Goal: Task Accomplishment & Management: Use online tool/utility

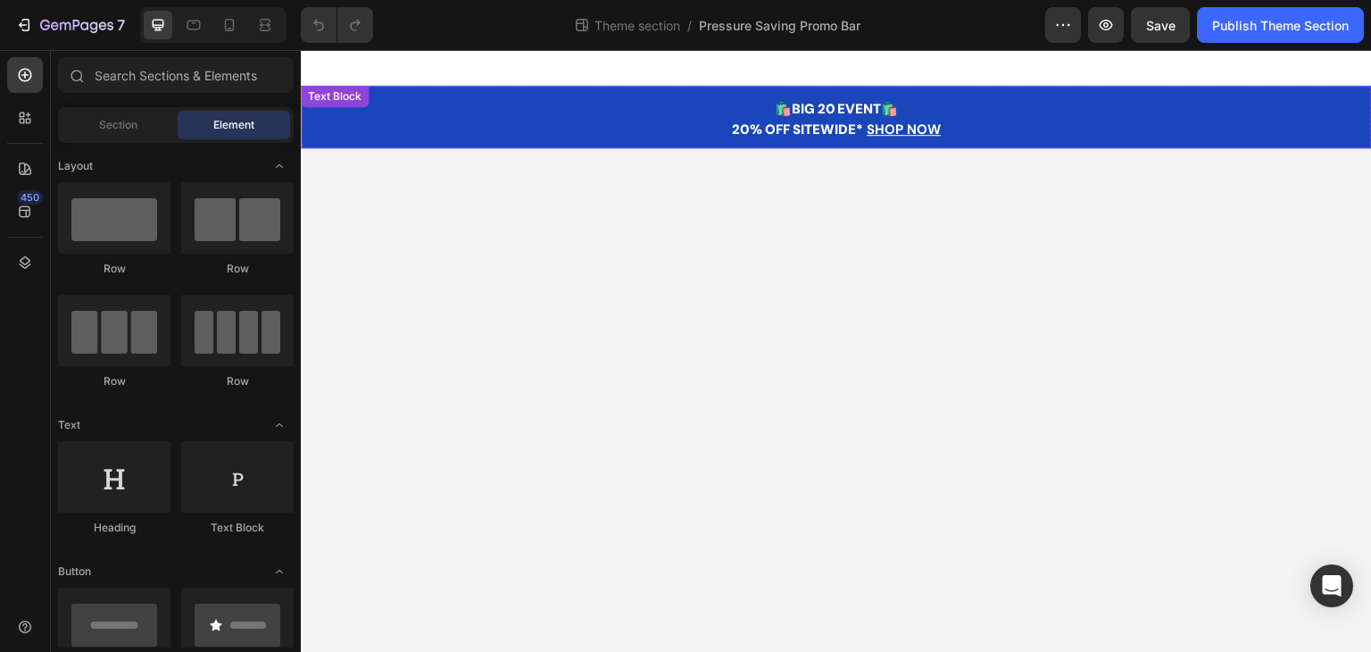
click at [803, 107] on span "🛍️BIG 20 EVENT🛍️" at bounding box center [837, 109] width 124 height 18
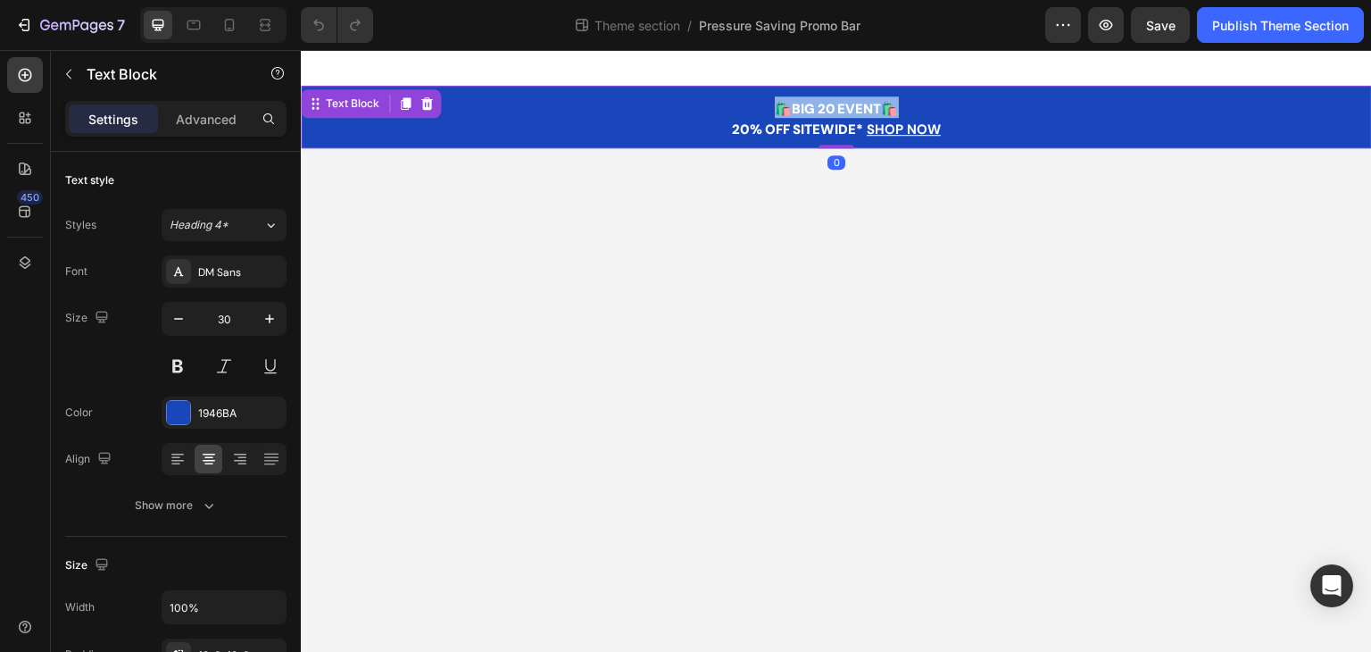
click at [803, 107] on span "🛍️BIG 20 EVENT🛍️" at bounding box center [837, 109] width 124 height 18
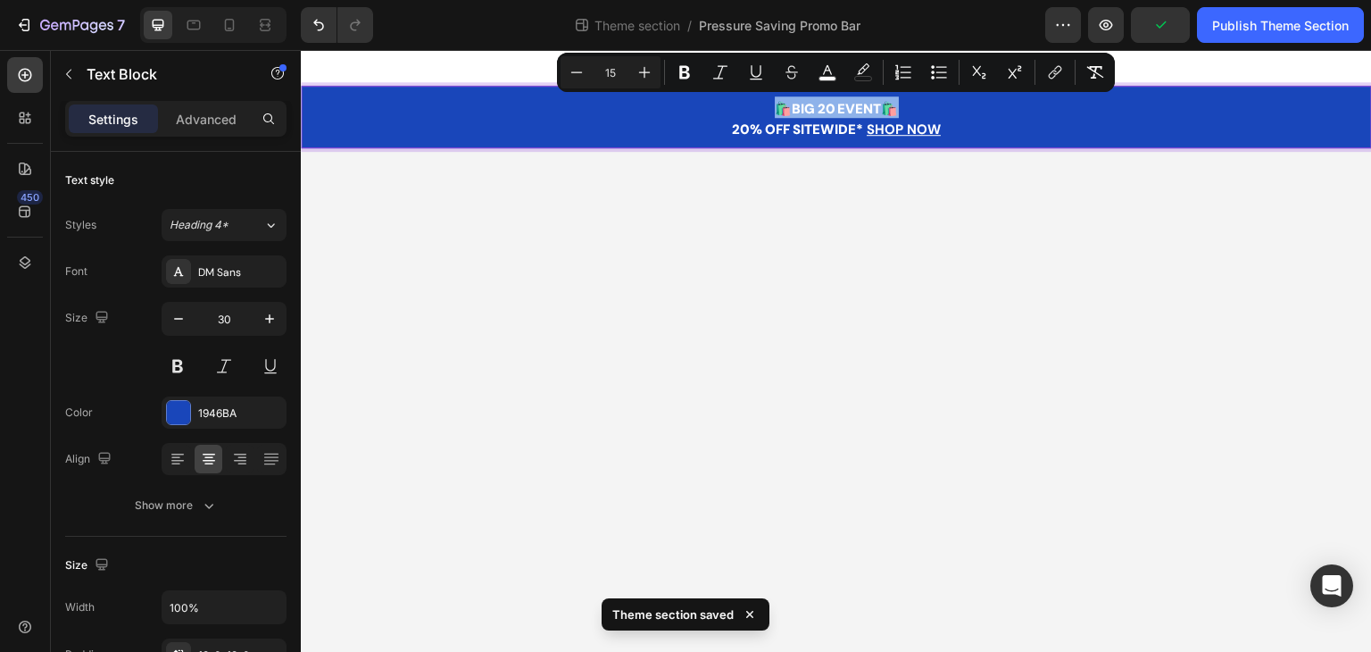
type input "14"
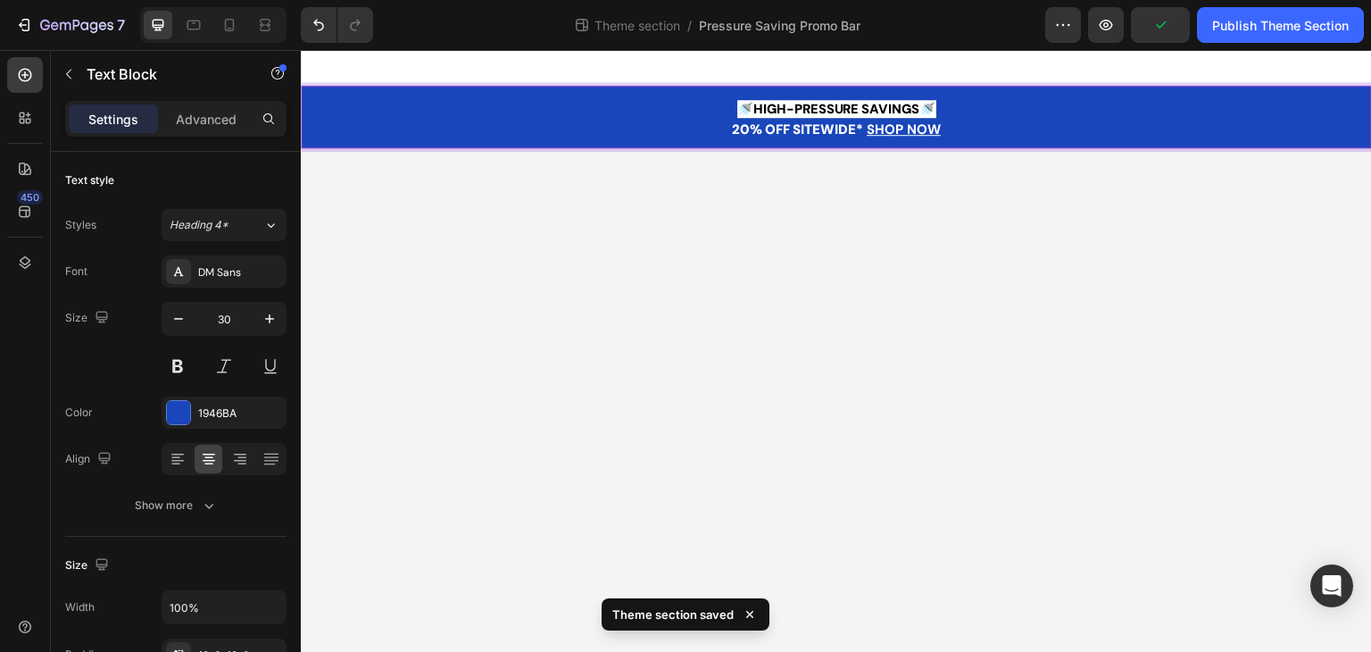
click at [762, 109] on span "🚿HIGH-PRESSURE SAVINGS🚿" at bounding box center [836, 109] width 199 height 18
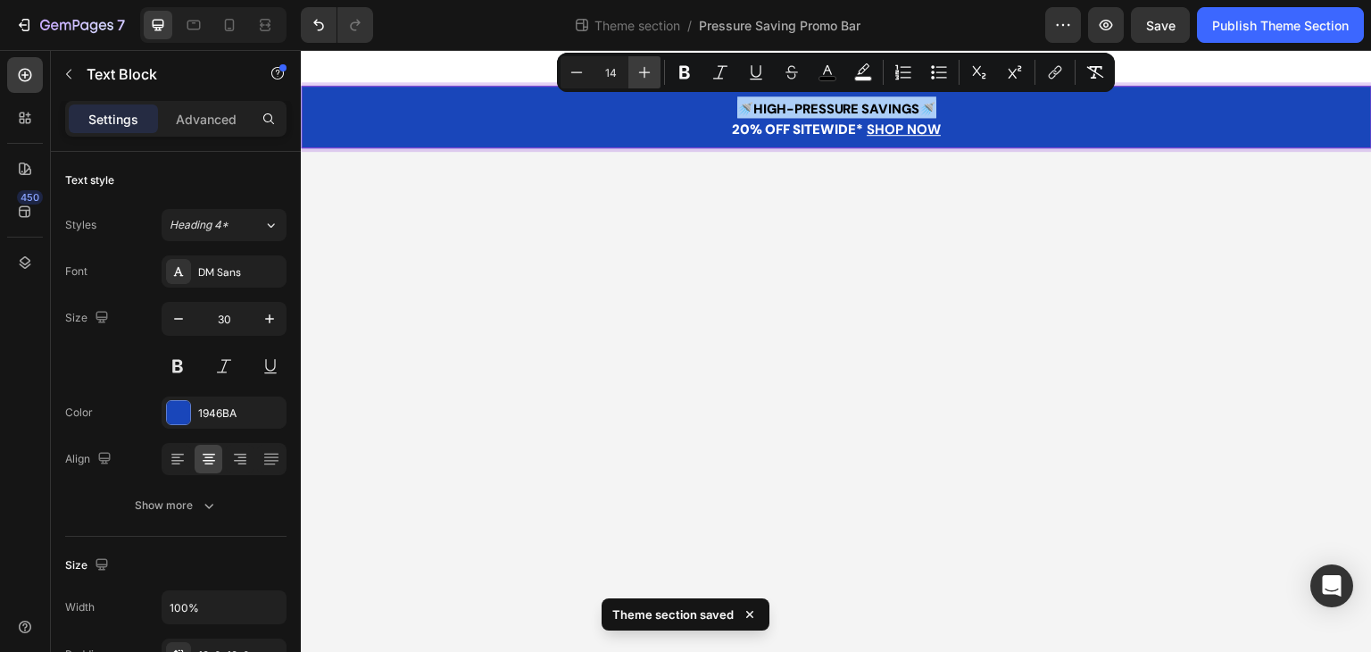
click at [647, 71] on icon "Editor contextual toolbar" at bounding box center [645, 72] width 18 height 18
type input "15"
click at [821, 65] on icon "Editor contextual toolbar" at bounding box center [828, 72] width 18 height 18
type input "000000"
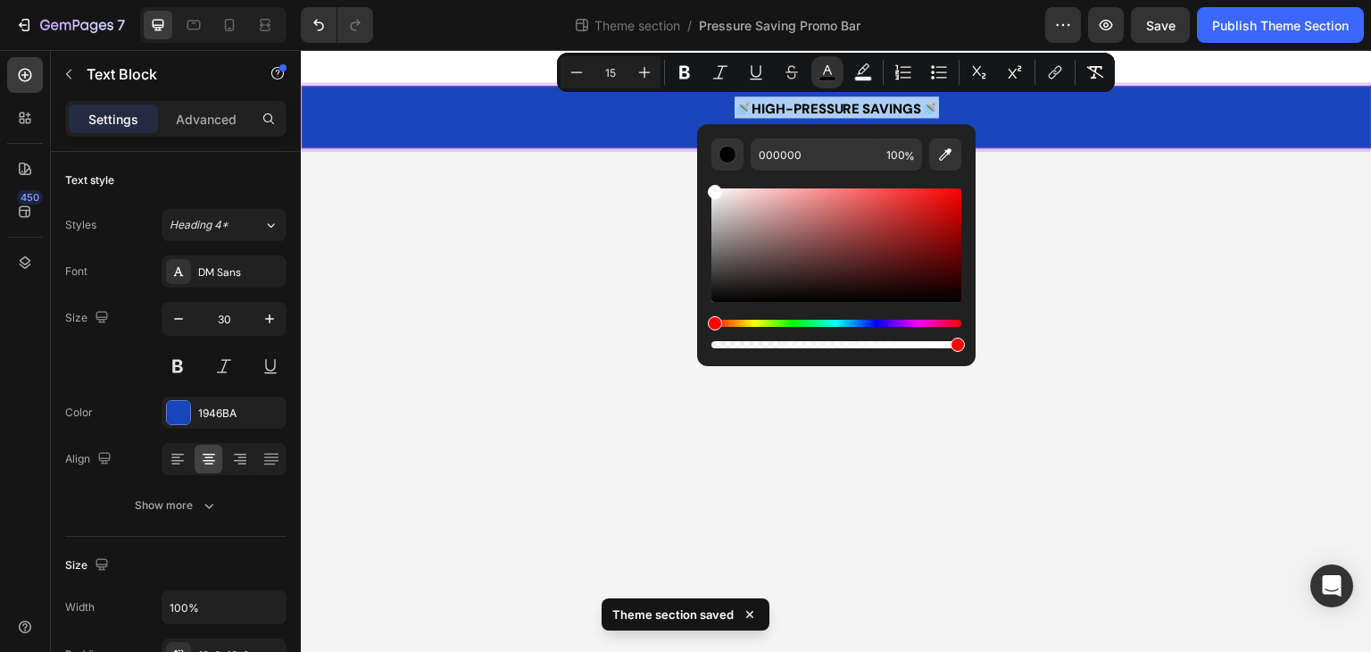
drag, startPoint x: 1003, startPoint y: 235, endPoint x: 689, endPoint y: 169, distance: 320.2
type input "FFFFFF"
click at [855, 69] on icon "Editor contextual toolbar" at bounding box center [863, 72] width 18 height 18
type input "FFFFFF"
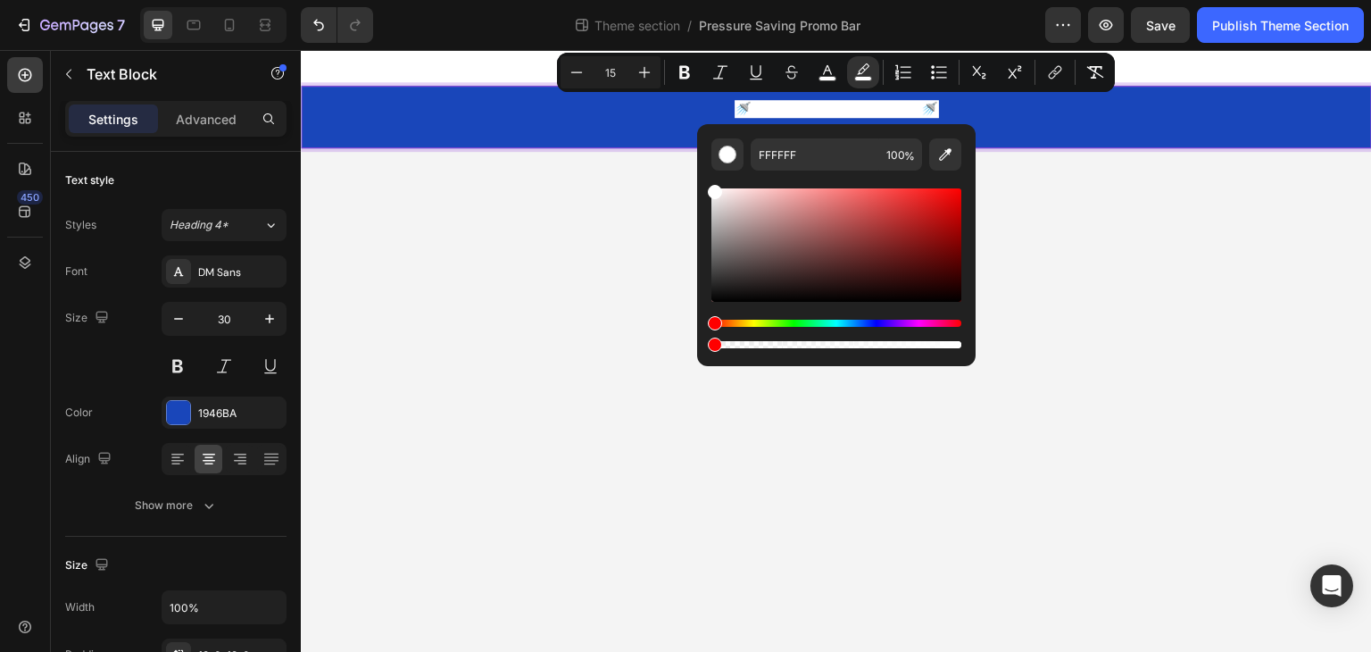
drag, startPoint x: 714, startPoint y: 343, endPoint x: 696, endPoint y: 344, distance: 17.9
click at [697, 344] on div "FFFFFF 100 %" at bounding box center [836, 238] width 279 height 228
type input "0"
click at [648, 120] on p "20% OFF SITEWIDE* SHOP N OW" at bounding box center [837, 127] width 1068 height 21
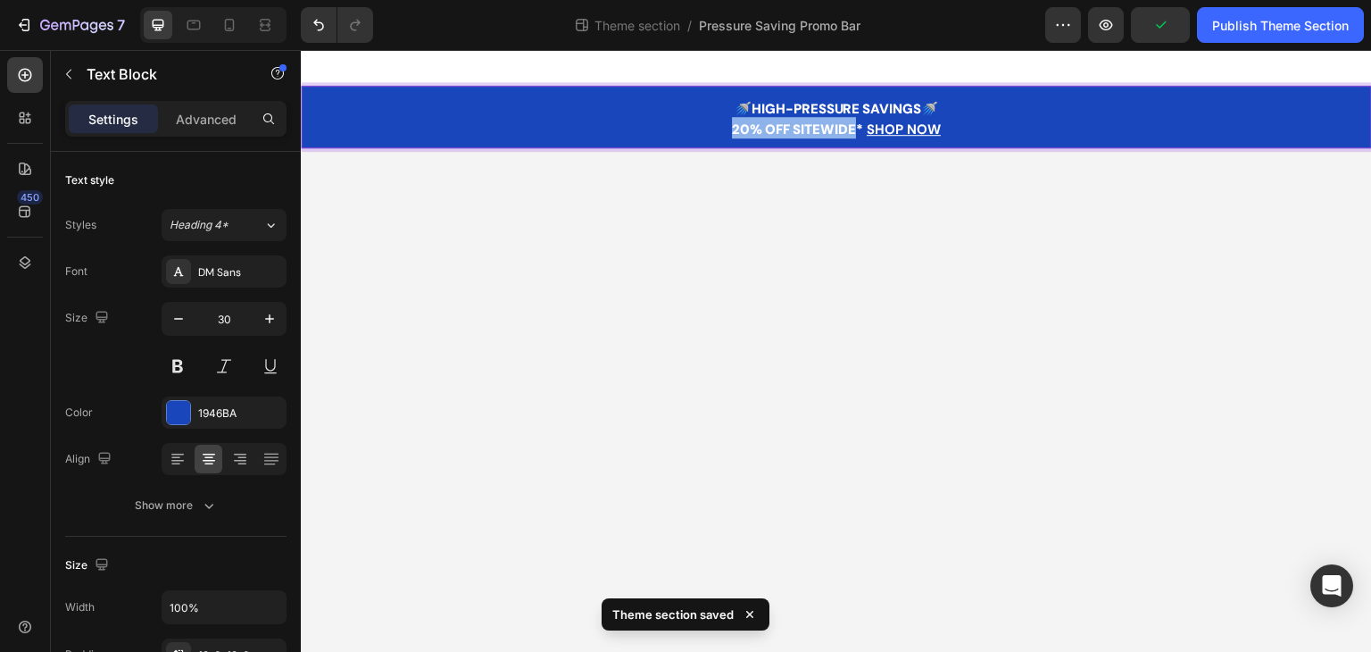
drag, startPoint x: 852, startPoint y: 126, endPoint x: 731, endPoint y: 129, distance: 120.6
click at [732, 129] on span "20% OFF SITEWIDE*" at bounding box center [799, 130] width 135 height 18
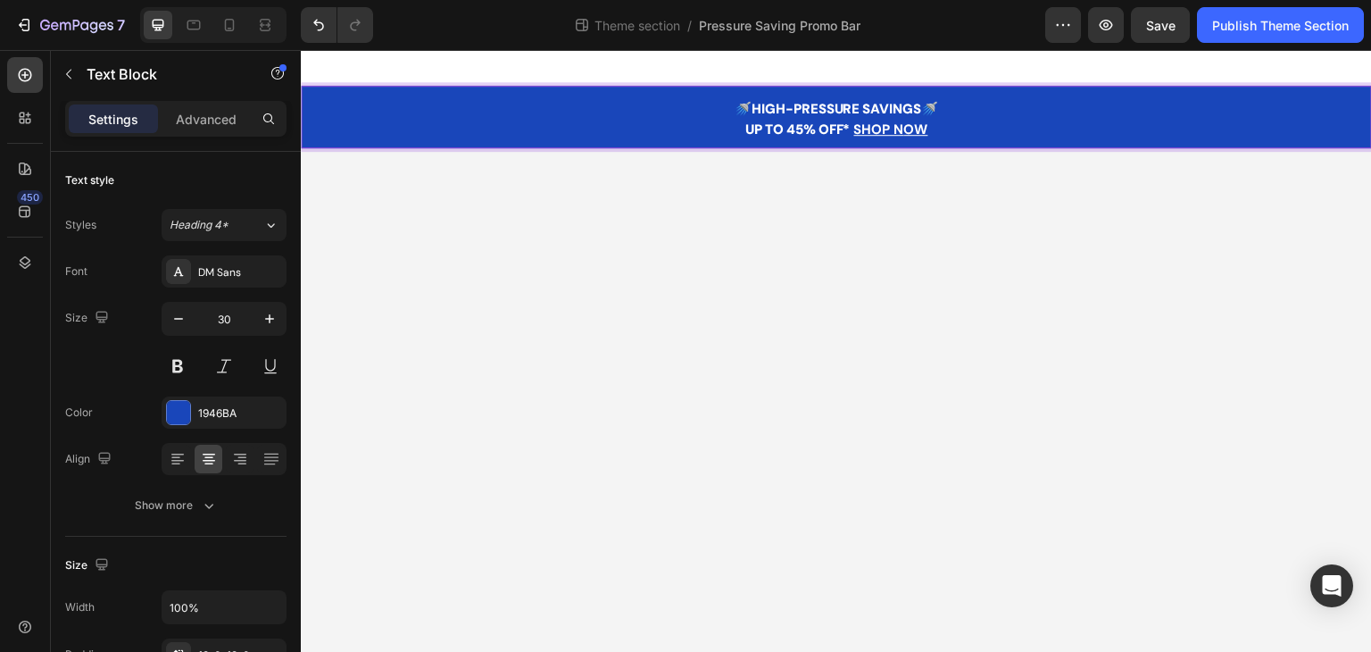
click at [845, 126] on span "UP TO 45% OFF*" at bounding box center [799, 130] width 109 height 18
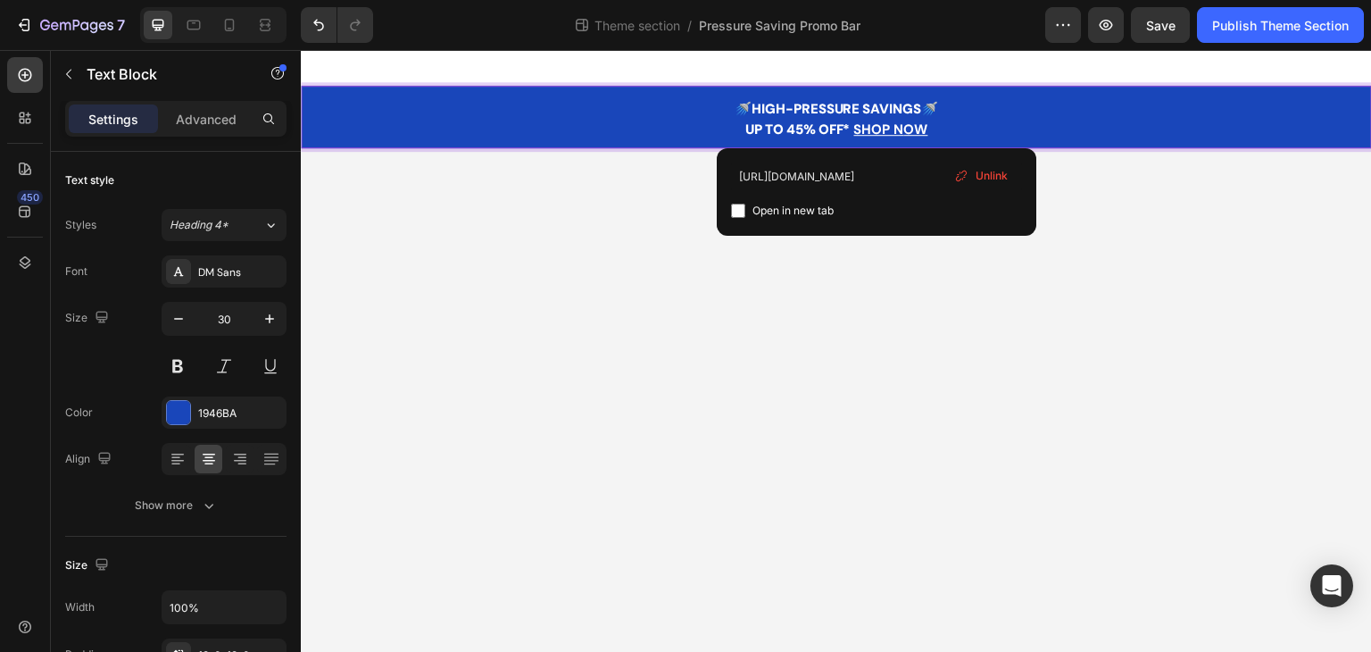
click at [878, 128] on u "SHOP N" at bounding box center [879, 130] width 50 height 18
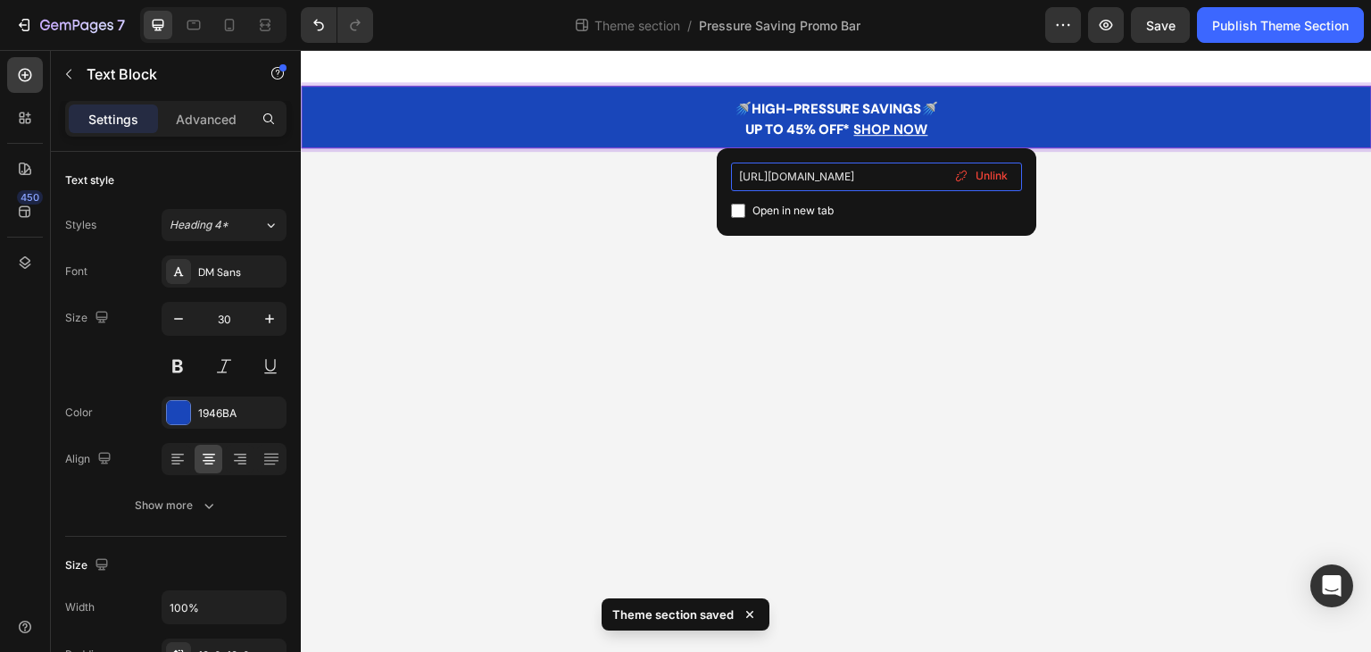
click at [843, 169] on input "[URL][DOMAIN_NAME]" at bounding box center [876, 176] width 291 height 29
paste input "collections/deal"
type input "[URL][DOMAIN_NAME]"
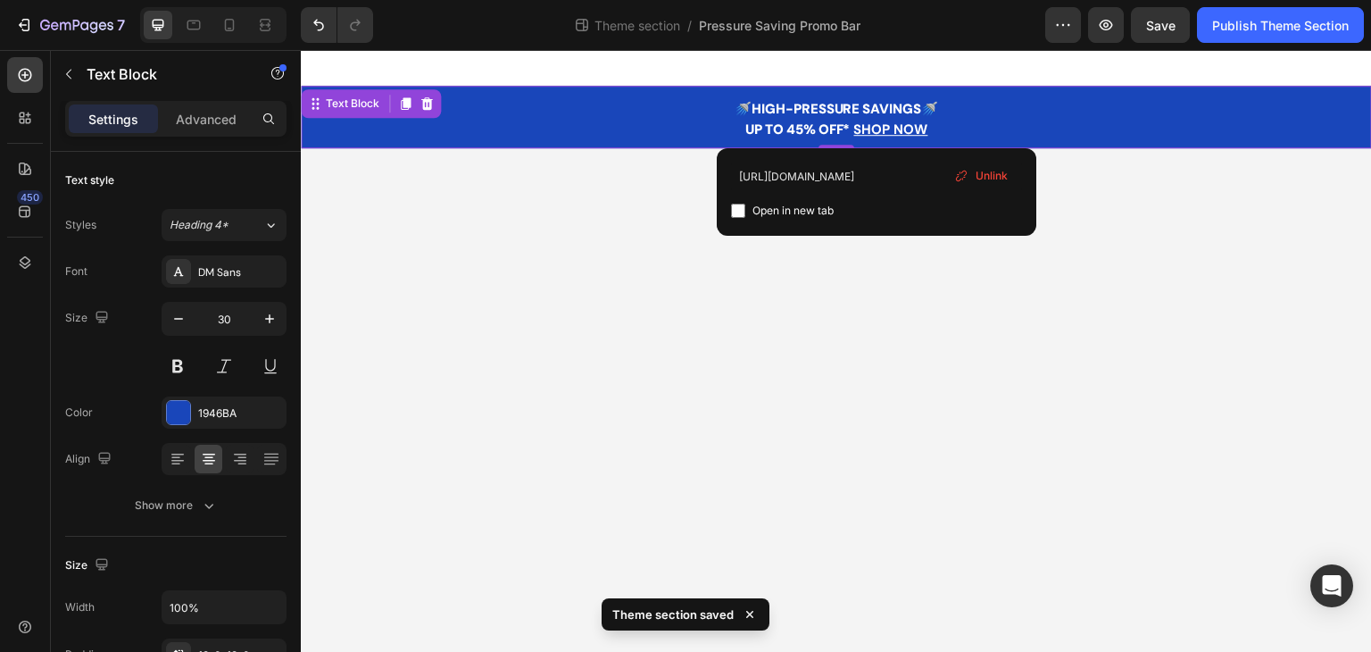
click at [953, 104] on p "🚿HIGH-PRESSURE SAVINGS🚿" at bounding box center [837, 106] width 1068 height 21
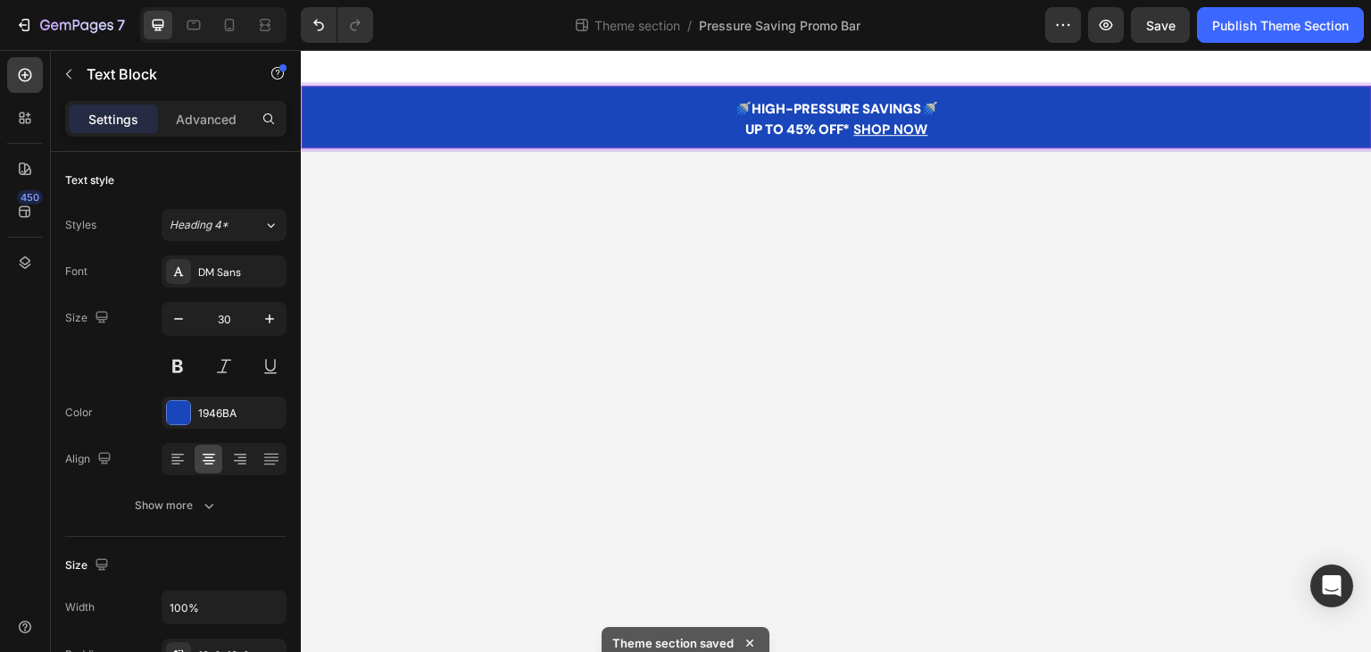
click at [903, 133] on u "SHOP NOW" at bounding box center [891, 130] width 74 height 18
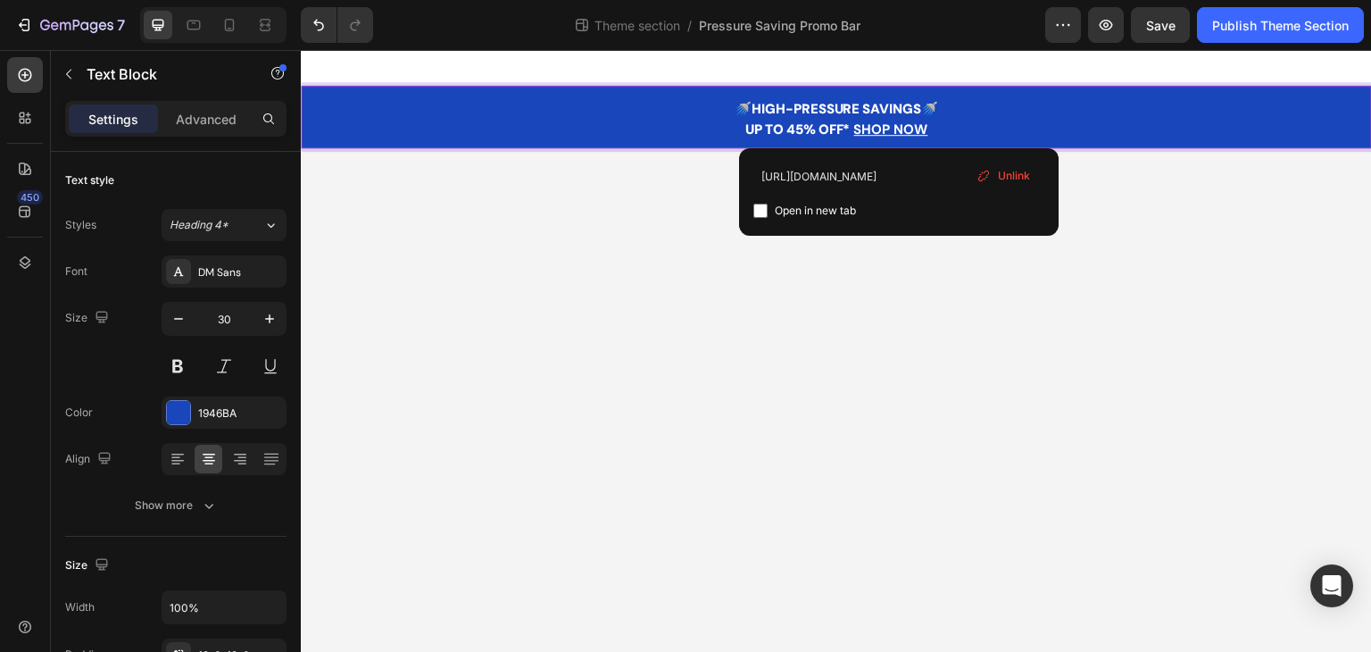
click at [962, 100] on p "🚿HIGH-PRESSURE SAVINGS🚿" at bounding box center [837, 106] width 1068 height 21
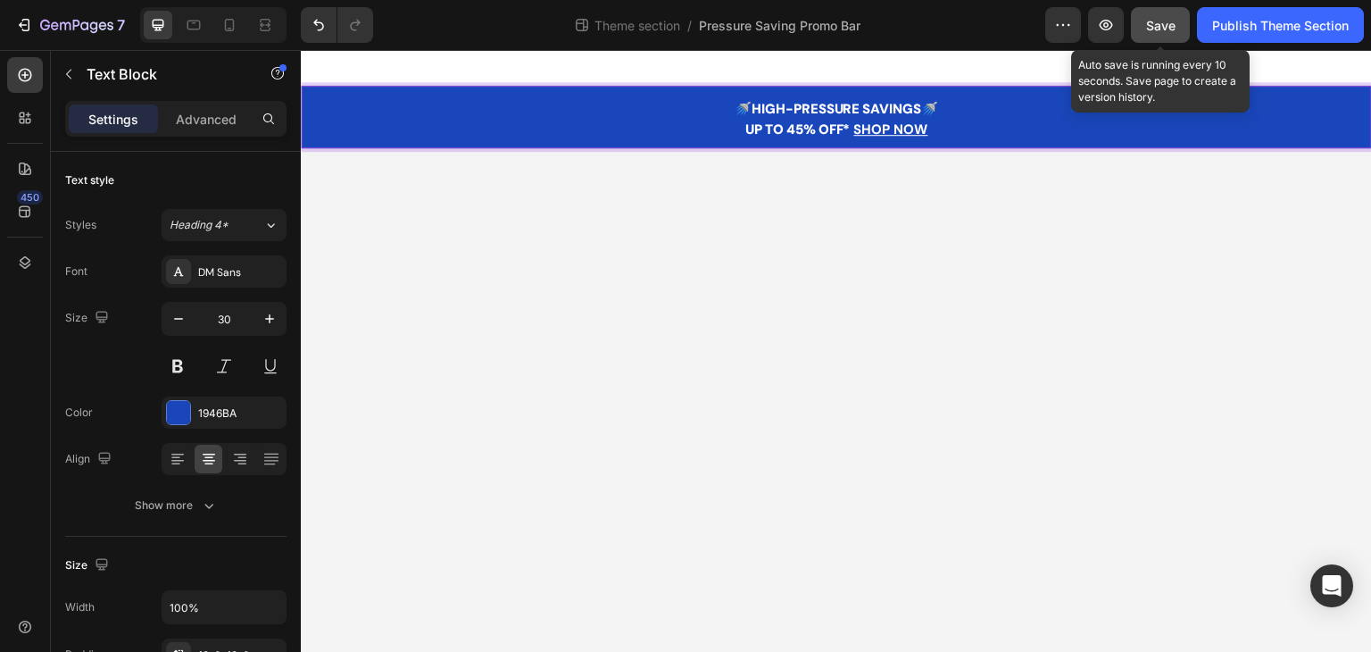
click at [1161, 26] on span "Save" at bounding box center [1160, 25] width 29 height 15
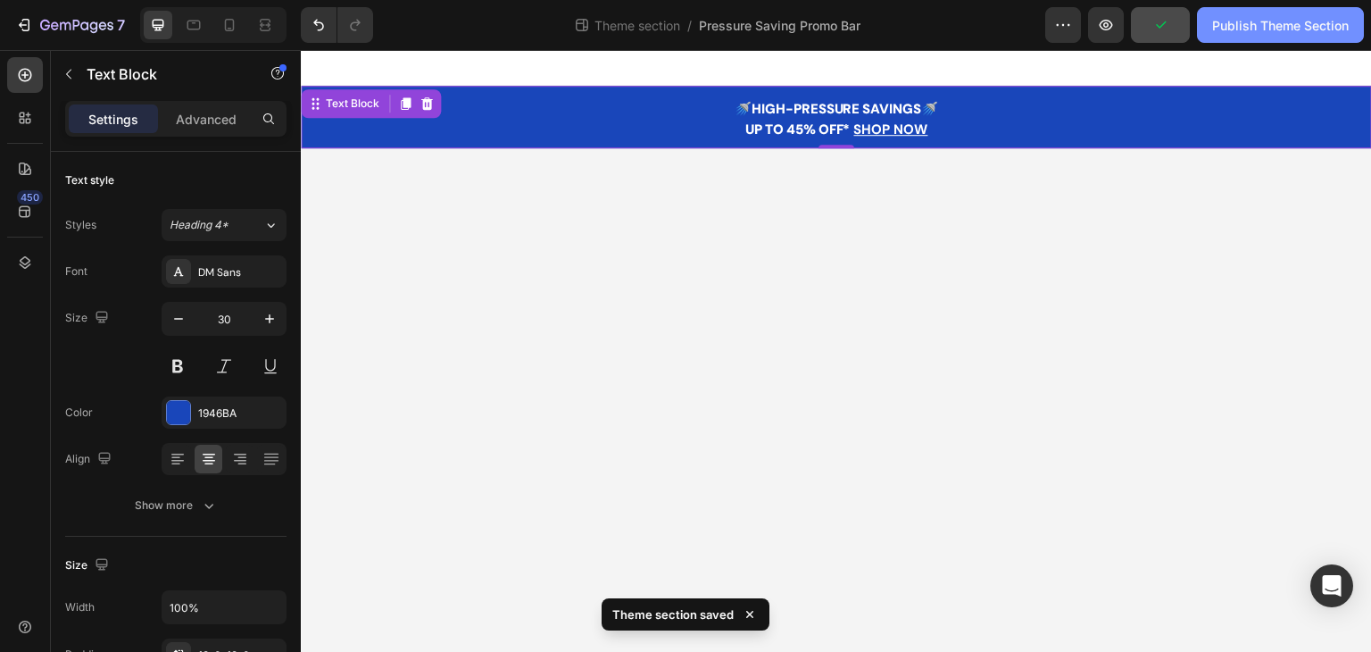
click at [1255, 29] on div "Publish Theme Section" at bounding box center [1280, 25] width 137 height 19
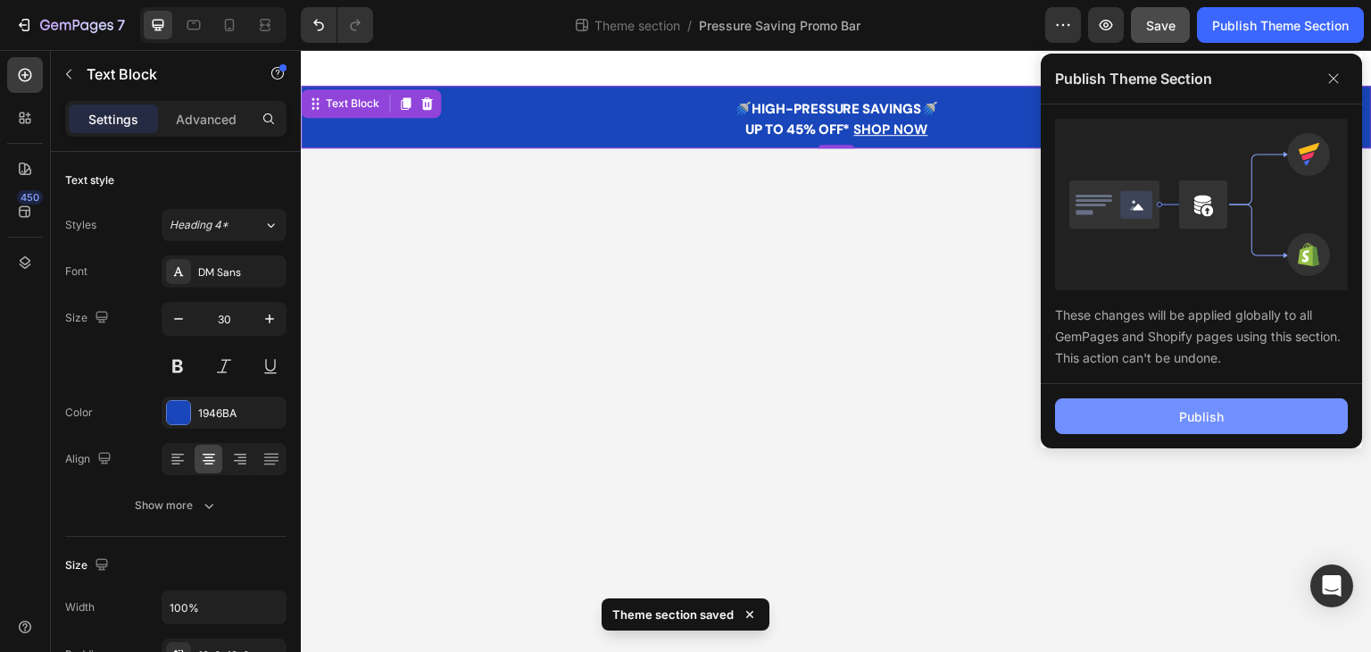
click at [1225, 423] on button "Publish" at bounding box center [1201, 416] width 293 height 36
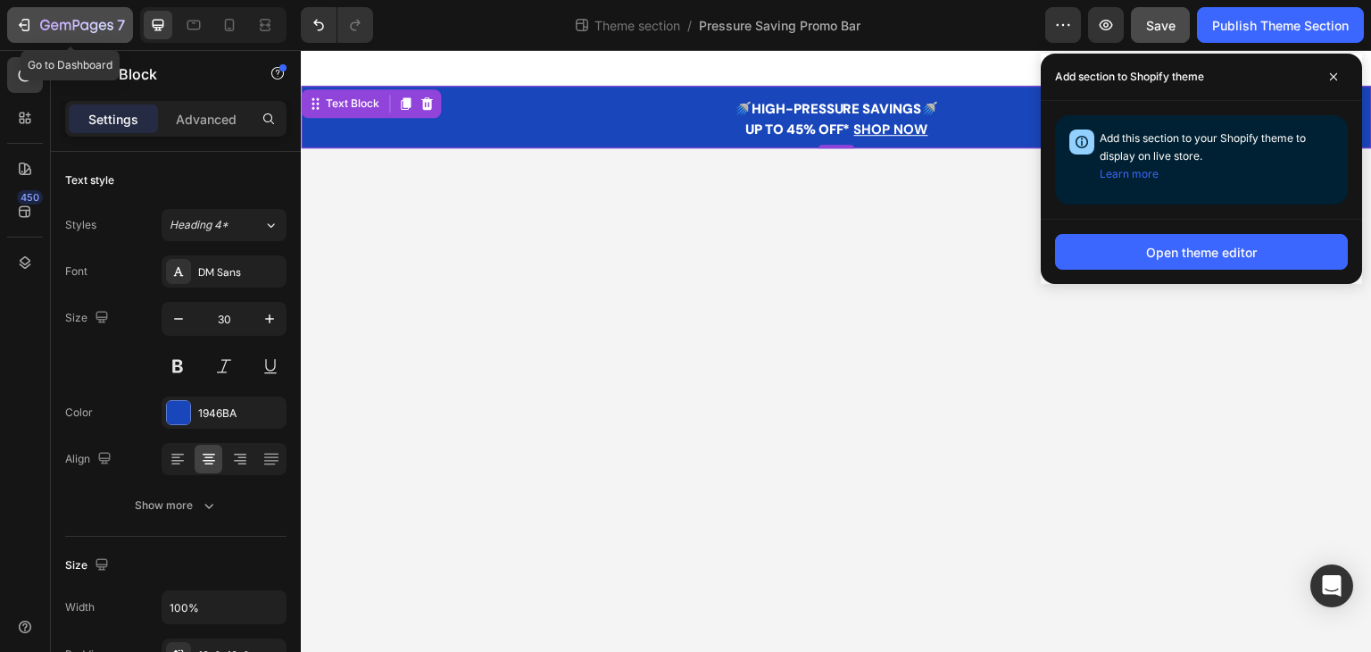
click at [67, 29] on icon "button" at bounding box center [76, 26] width 73 height 15
